Goal: Check status: Check status

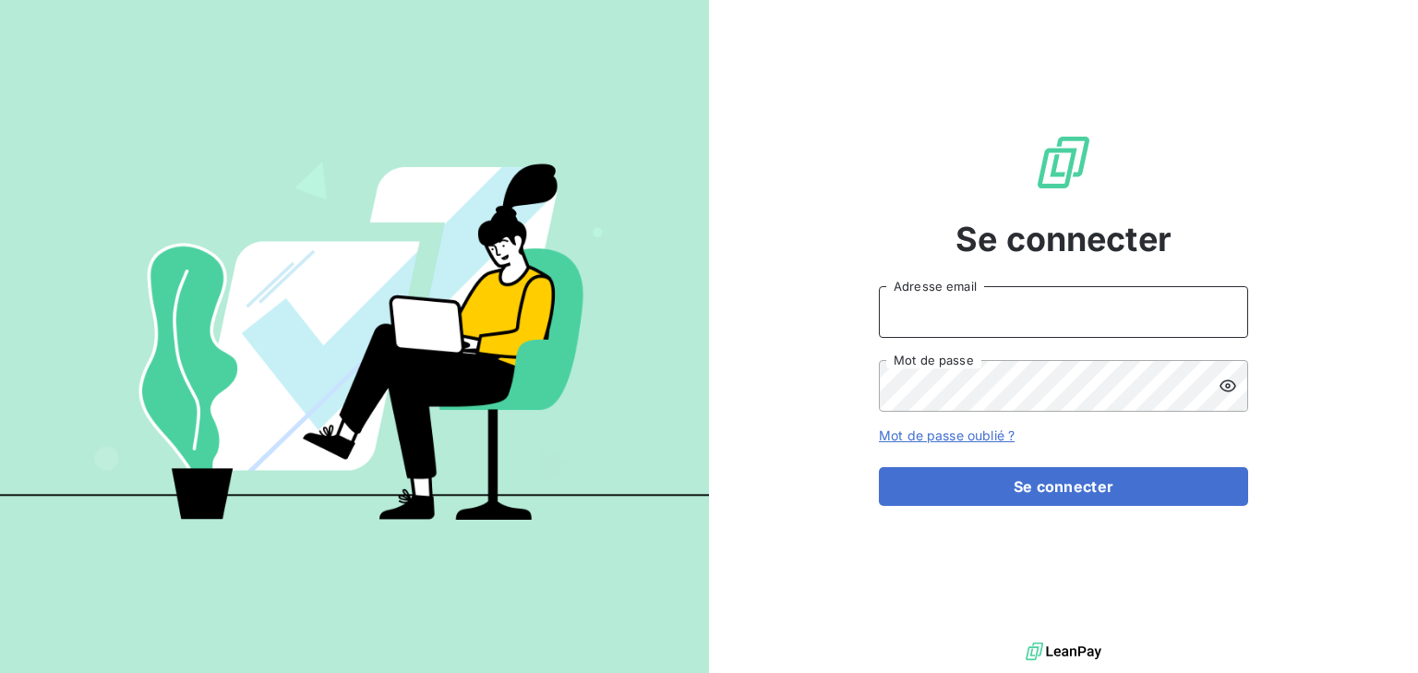
click at [954, 298] on input "Adresse email" at bounding box center [1063, 312] width 369 height 52
type input "[PERSON_NAME][EMAIL_ADDRESS][DOMAIN_NAME]"
click at [879, 467] on button "Se connecter" at bounding box center [1063, 486] width 369 height 39
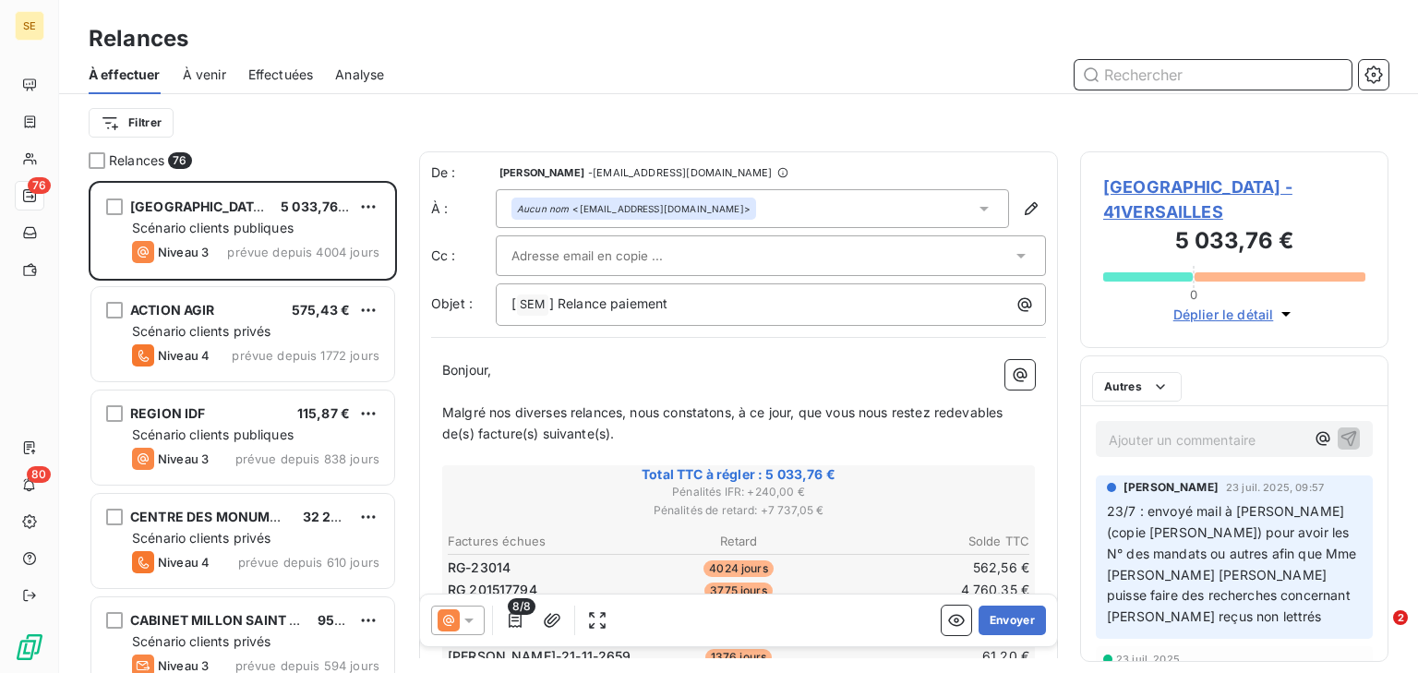
scroll to position [12, 11]
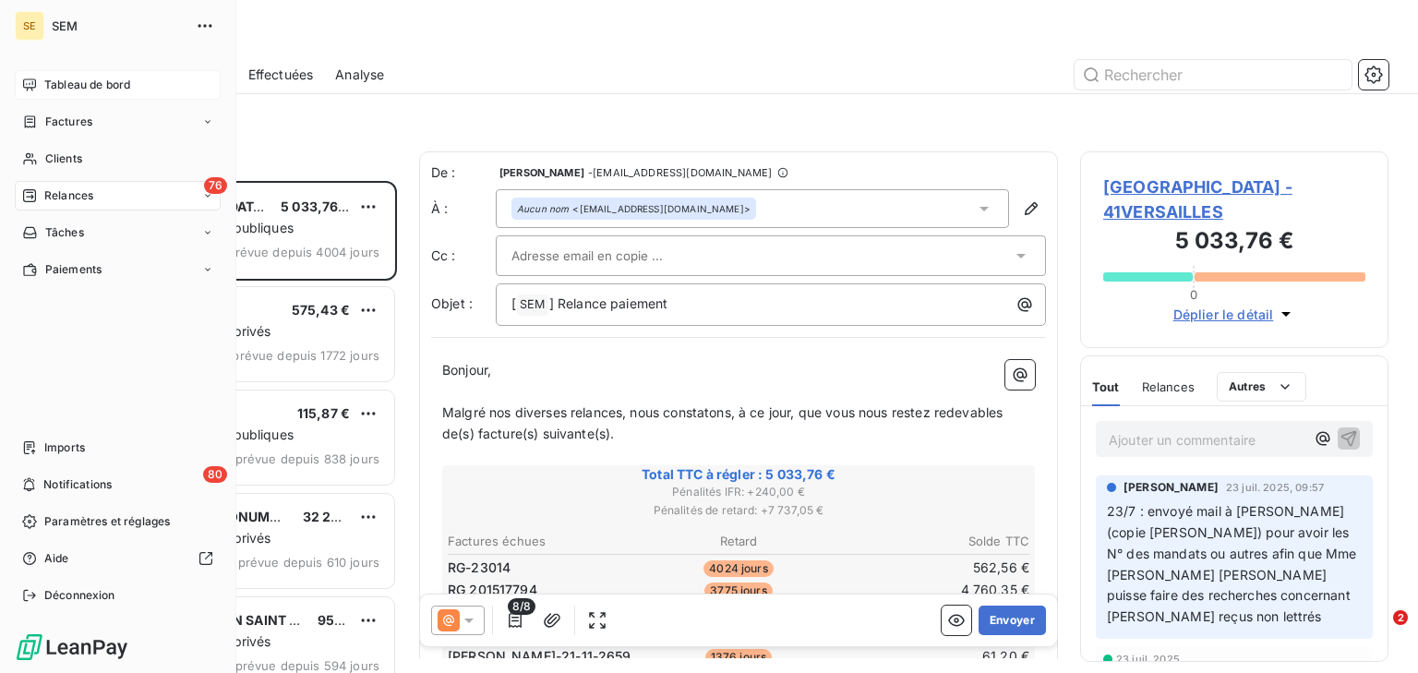
click at [42, 78] on div "Tableau de bord" at bounding box center [118, 85] width 206 height 30
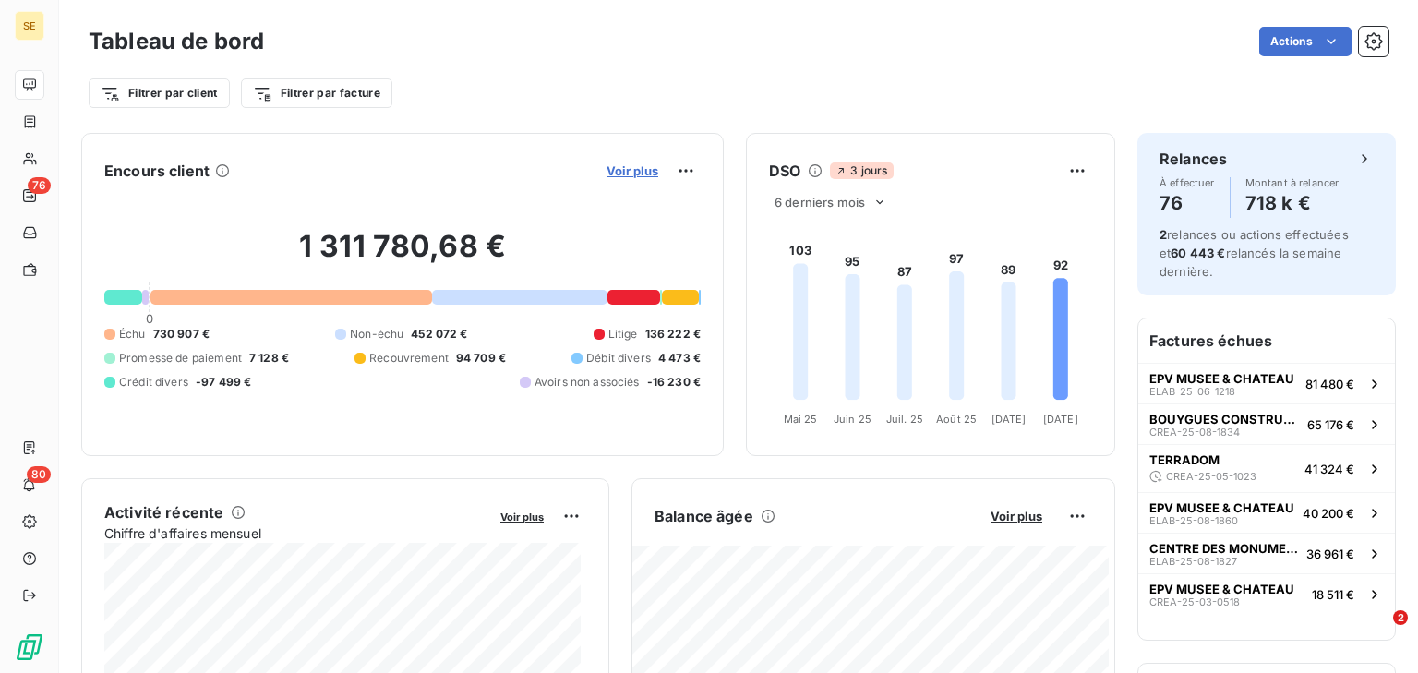
click at [613, 163] on span "Voir plus" at bounding box center [632, 170] width 52 height 15
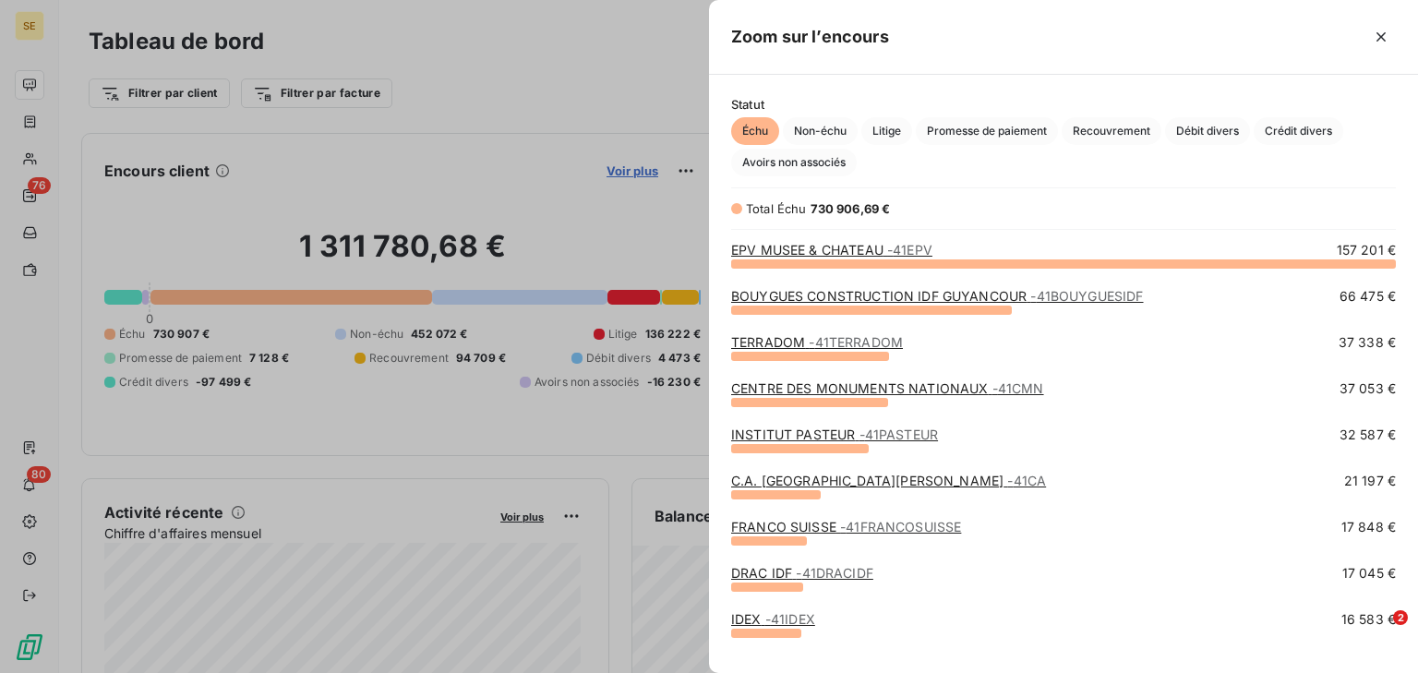
scroll to position [399, 698]
click at [899, 246] on span "- 41EPV" at bounding box center [909, 250] width 45 height 16
